Goal: Task Accomplishment & Management: Use online tool/utility

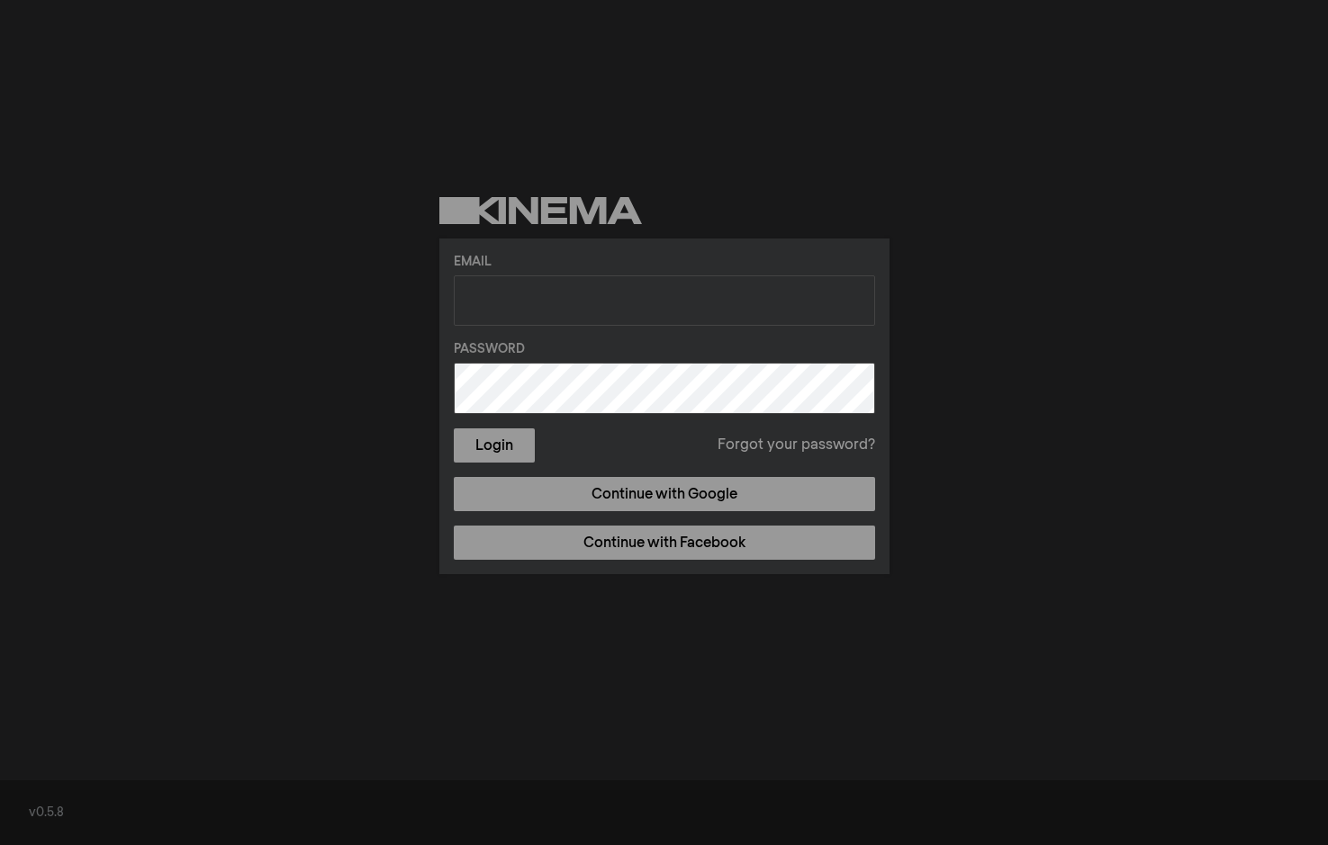
click at [553, 267] on label "Email" at bounding box center [664, 262] width 421 height 19
click at [504, 259] on label "Email" at bounding box center [664, 262] width 421 height 19
click at [516, 253] on label "Email" at bounding box center [664, 262] width 421 height 19
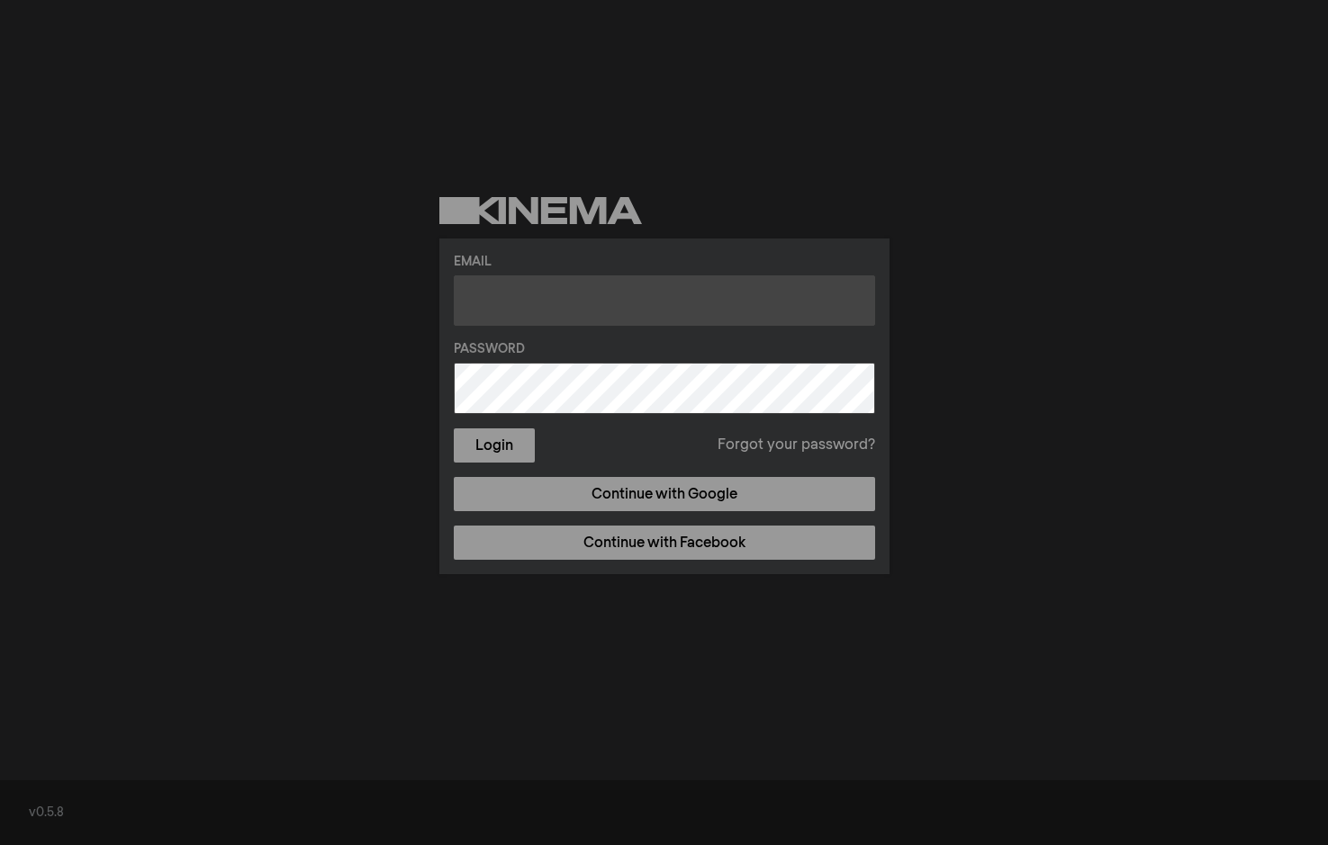
click at [511, 276] on input "text" at bounding box center [664, 301] width 421 height 50
type input "[PERSON_NAME][EMAIL_ADDRESS][DOMAIN_NAME]"
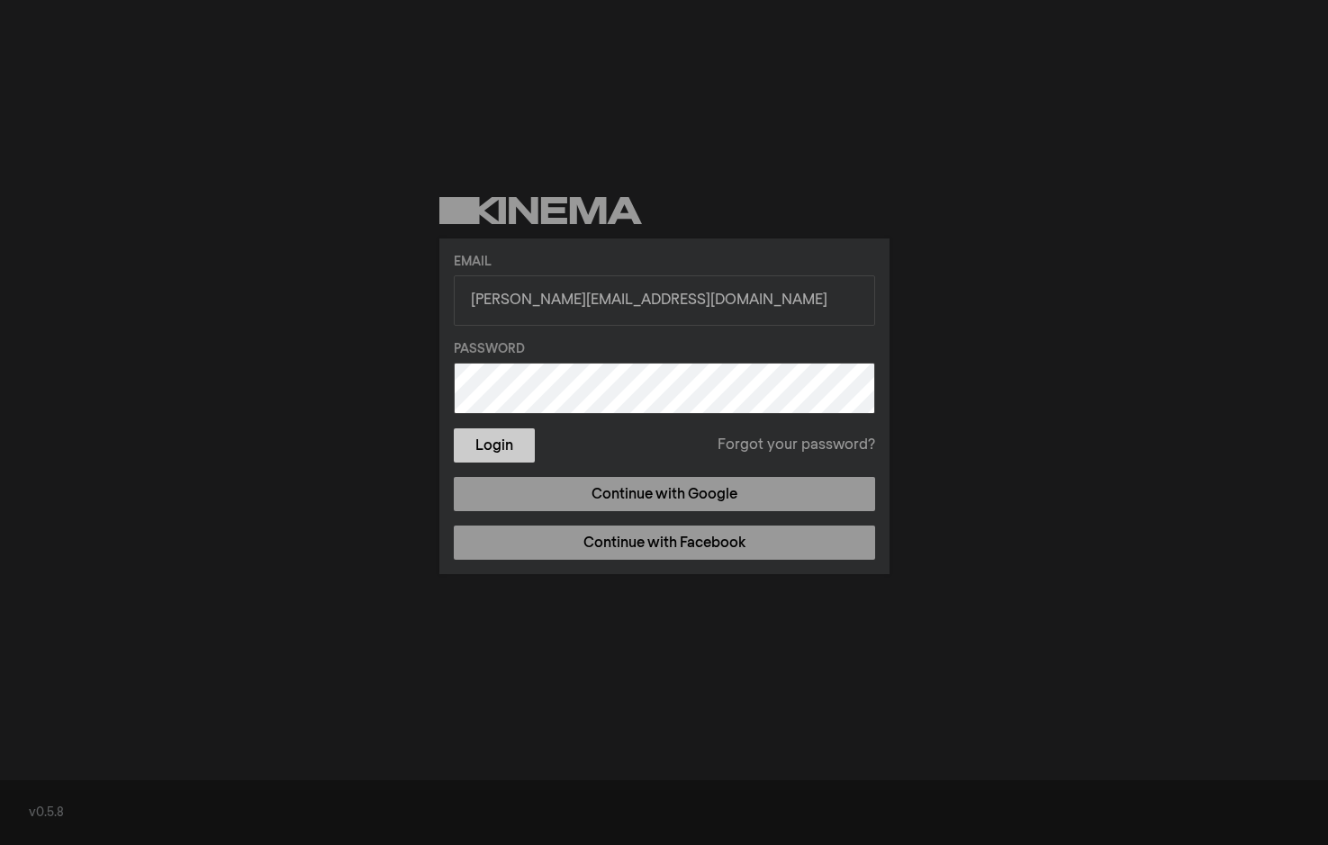
click at [481, 447] on button "Login" at bounding box center [494, 446] width 81 height 34
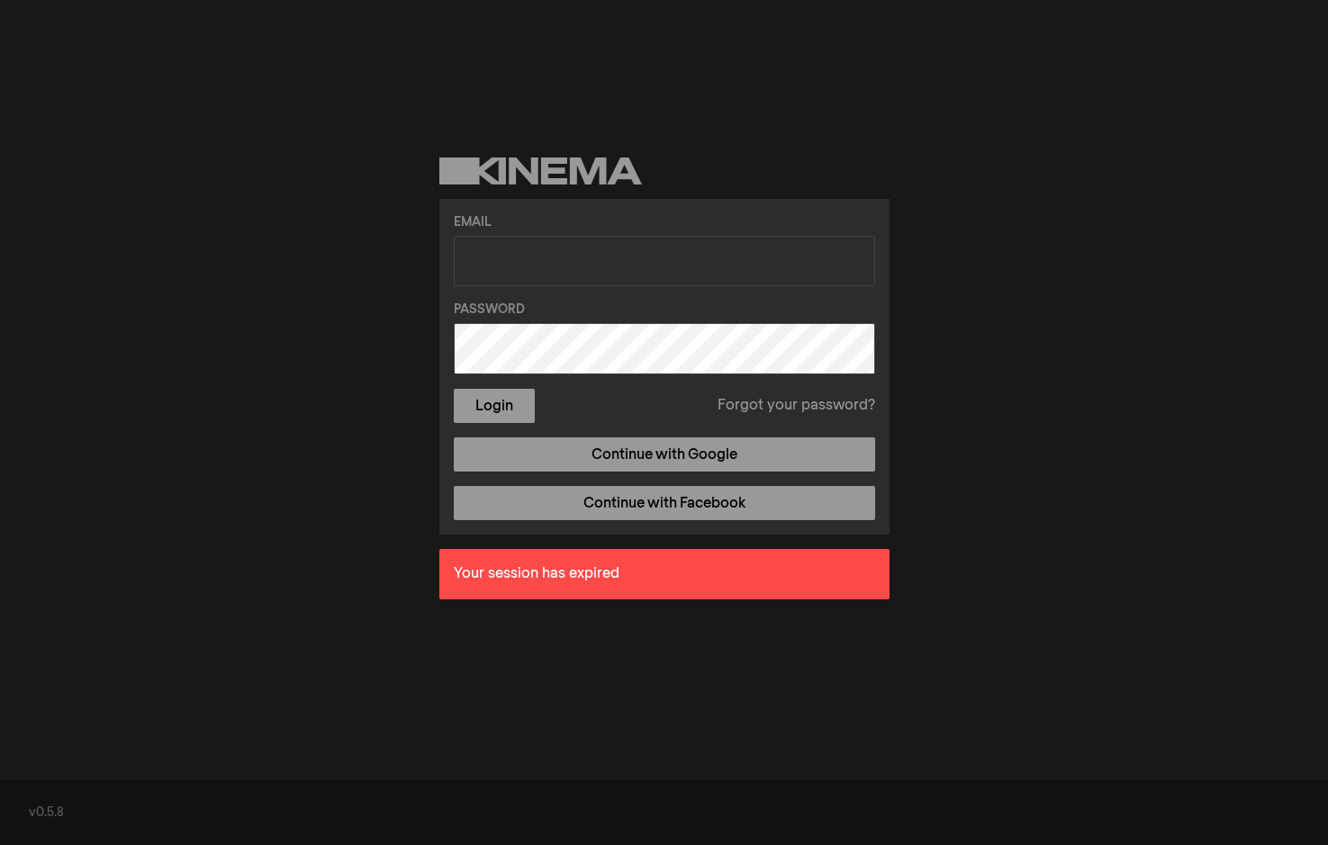
click at [520, 232] on form "Email Password Login Forgot your password?" at bounding box center [664, 318] width 421 height 210
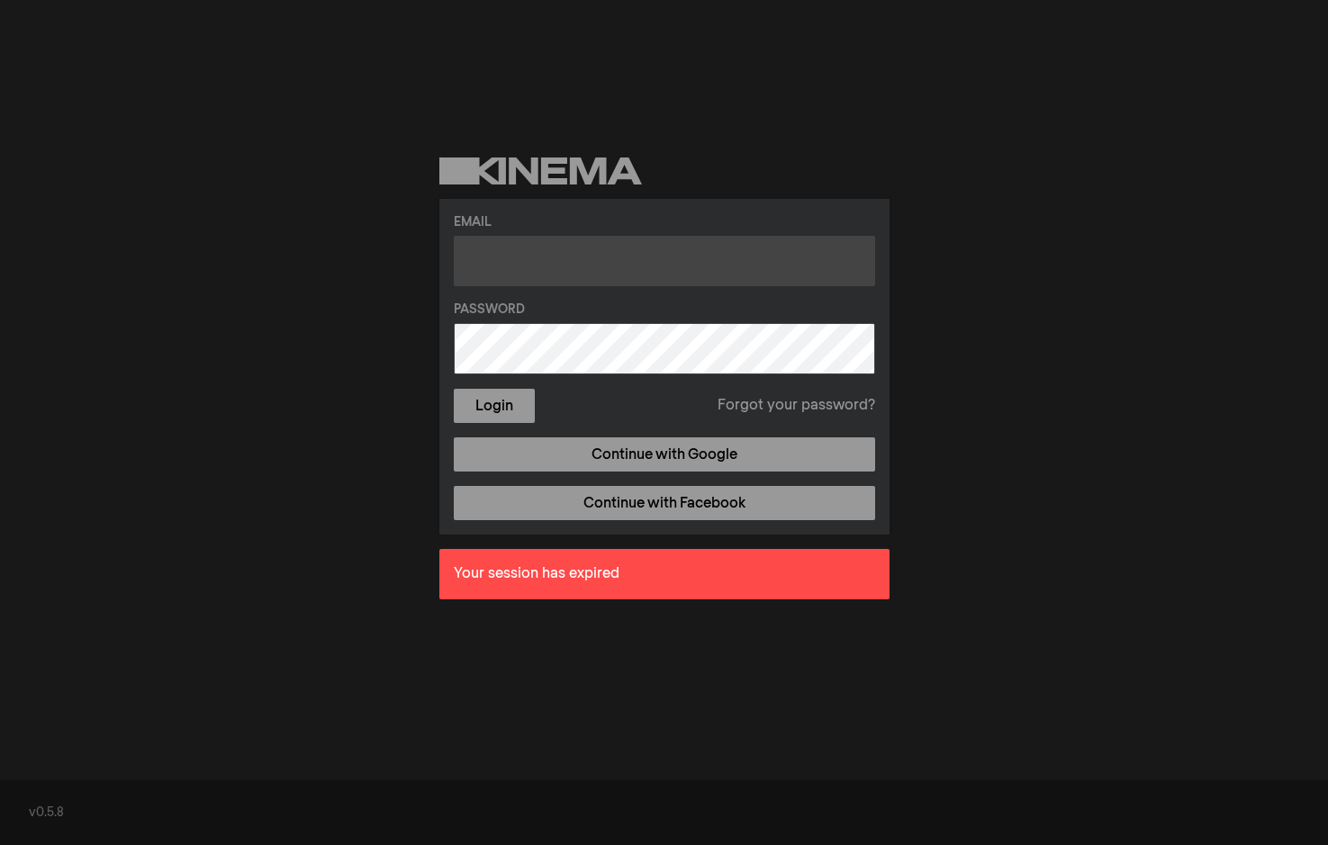
click at [507, 254] on input "text" at bounding box center [664, 261] width 421 height 50
type input "[PERSON_NAME][EMAIL_ADDRESS][DOMAIN_NAME]"
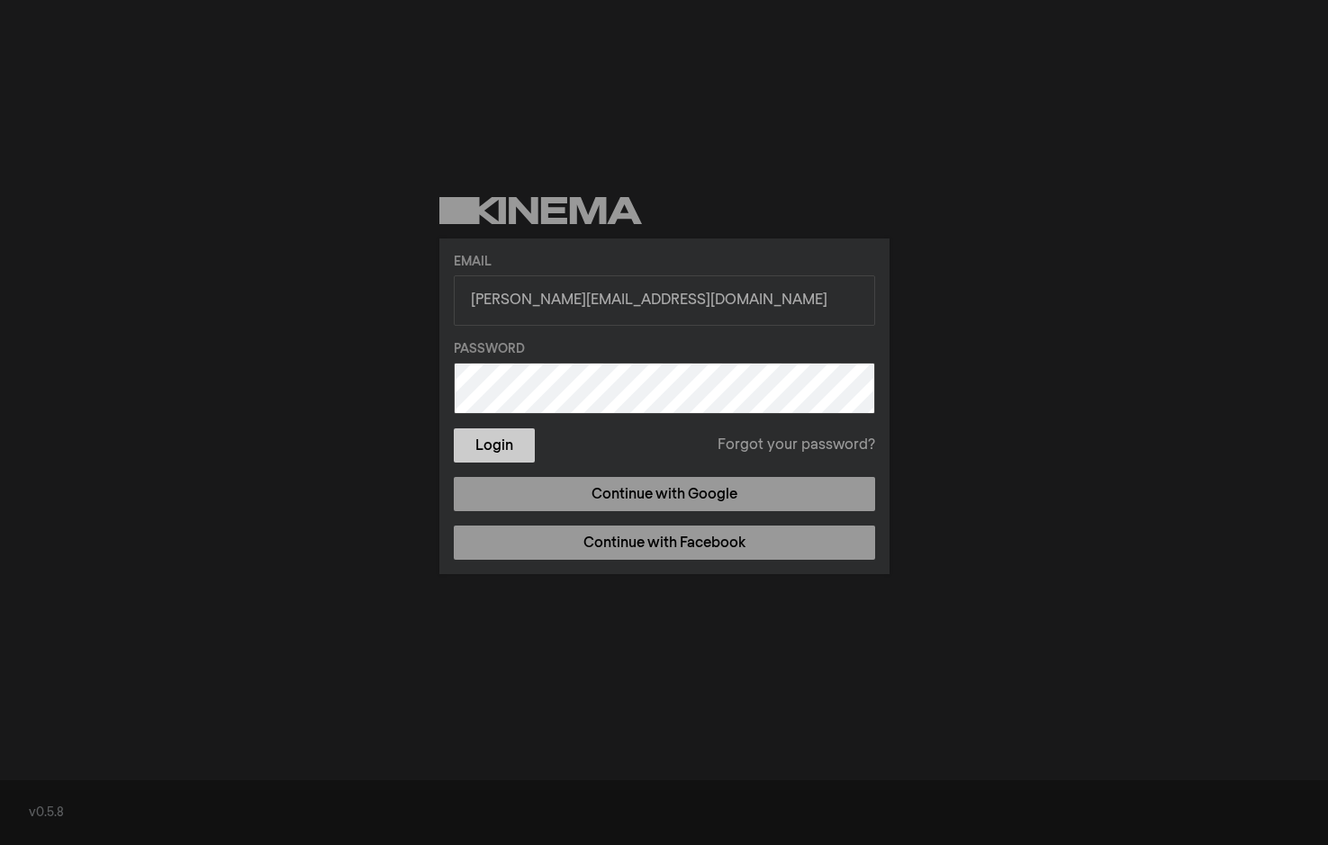
click at [487, 449] on button "Login" at bounding box center [494, 446] width 81 height 34
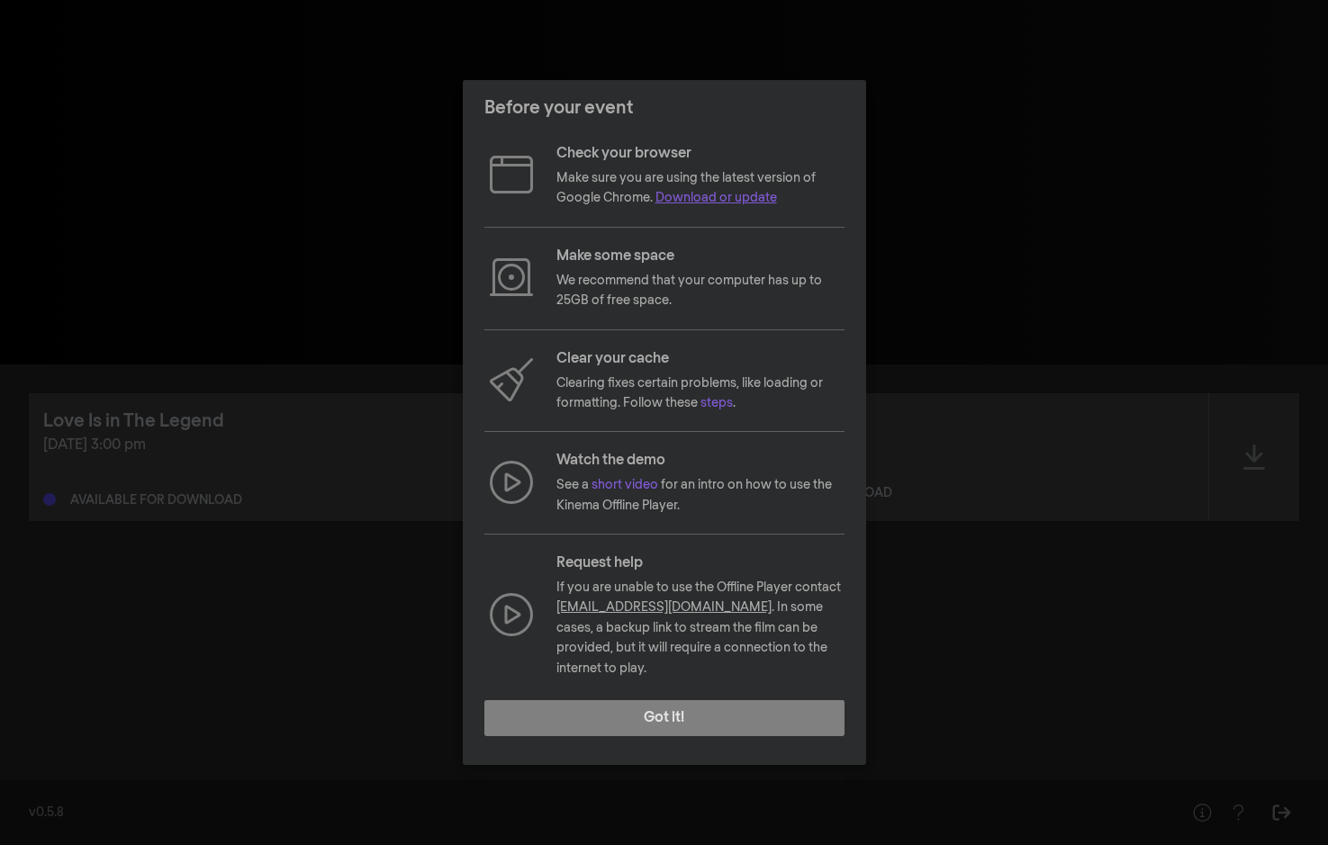
click at [710, 204] on link "Download or update" at bounding box center [716, 198] width 122 height 13
